Goal: Task Accomplishment & Management: Use online tool/utility

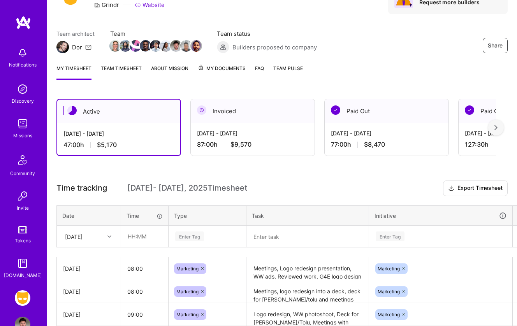
scroll to position [45, 0]
click at [148, 236] on input "text" at bounding box center [144, 236] width 46 height 21
type input "03:00"
click at [194, 236] on div "Enter Tag" at bounding box center [207, 236] width 77 height 20
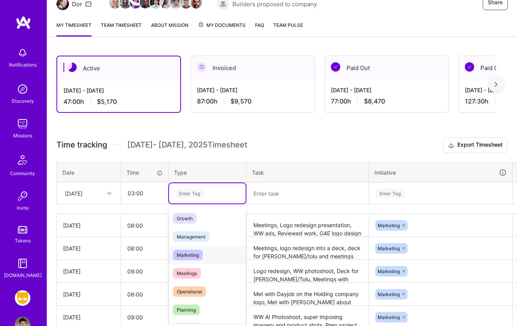
scroll to position [74, 0]
click at [206, 250] on div "Marketing" at bounding box center [207, 255] width 77 height 18
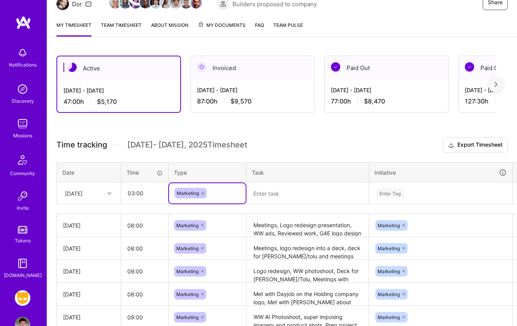
click at [268, 200] on textarea at bounding box center [307, 193] width 121 height 20
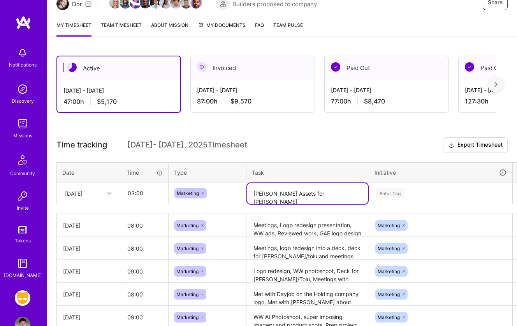
type textarea "[PERSON_NAME] Assets for [PERSON_NAME]"
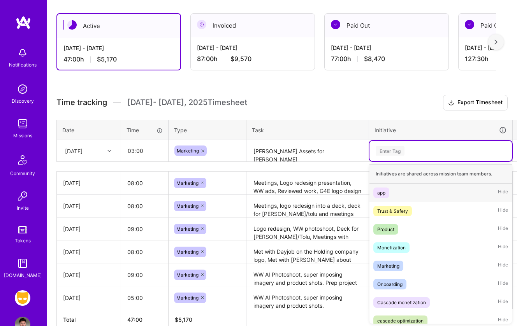
scroll to position [130, 0]
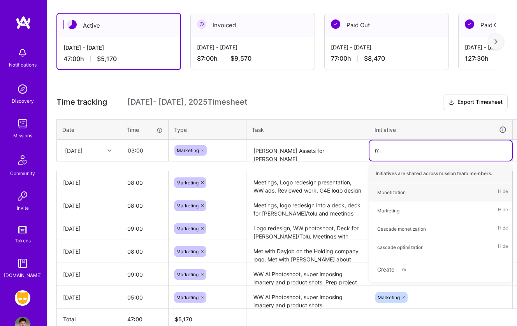
type input "mark"
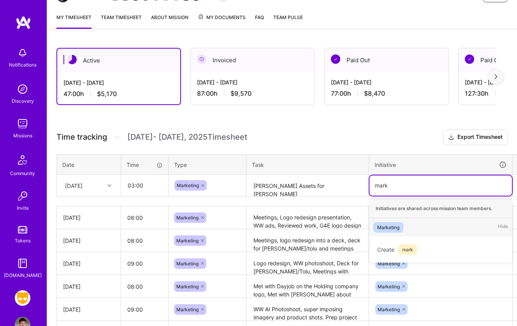
scroll to position [90, 0]
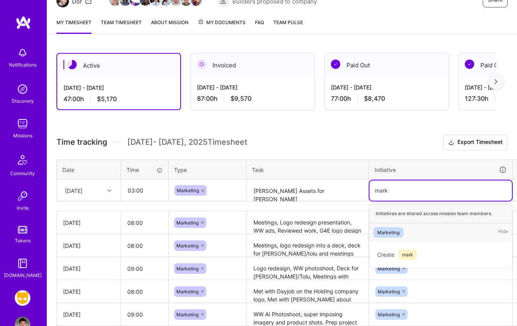
click at [410, 233] on div "Marketing Hide" at bounding box center [441, 233] width 143 height 18
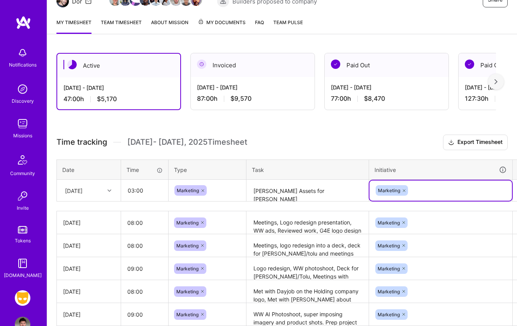
scroll to position [90, 22]
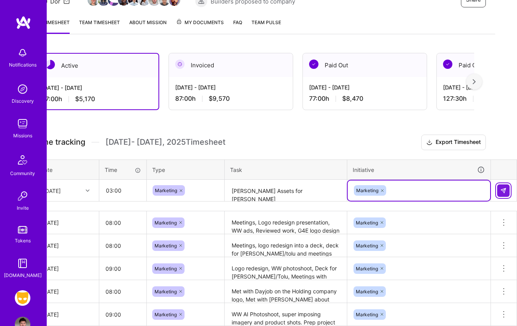
click at [505, 191] on img at bounding box center [503, 191] width 6 height 6
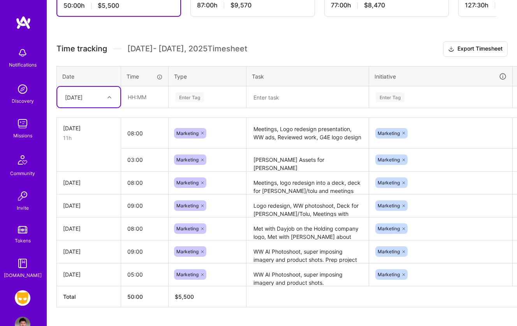
scroll to position [203, 0]
